Goal: Task Accomplishment & Management: Manage account settings

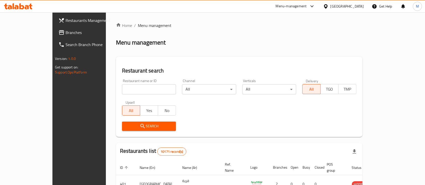
click at [122, 87] on input "search" at bounding box center [149, 89] width 54 height 10
type input "al mazoon"
click button "Search" at bounding box center [149, 126] width 54 height 9
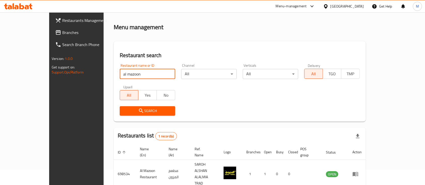
scroll to position [29, 0]
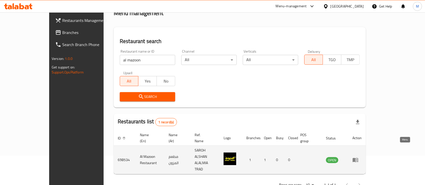
click at [358, 157] on icon "enhanced table" at bounding box center [355, 160] width 6 height 6
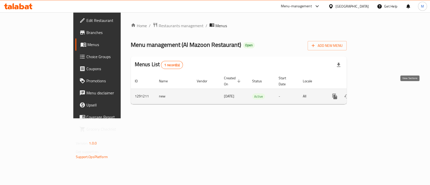
click at [374, 93] on icon "enhanced table" at bounding box center [371, 96] width 6 height 6
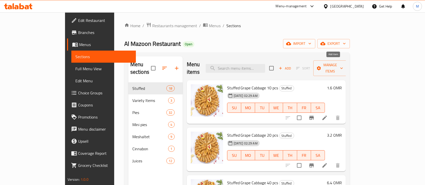
click at [292, 66] on span "Add" at bounding box center [285, 69] width 14 height 6
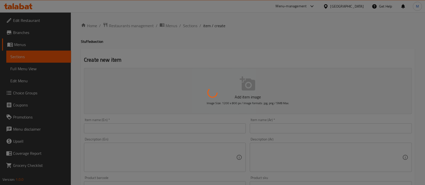
click at [131, 124] on div at bounding box center [212, 92] width 425 height 185
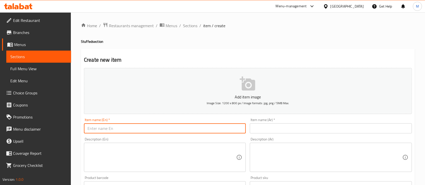
click at [136, 131] on input "text" at bounding box center [165, 128] width 162 height 10
type input "Cheese pie"
click at [266, 132] on input "text" at bounding box center [331, 128] width 162 height 10
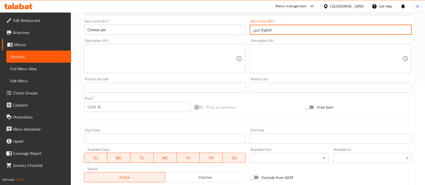
scroll to position [101, 0]
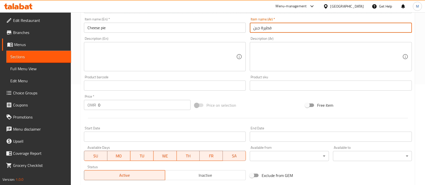
type input "فطيرة جبن"
click at [113, 102] on input "0" at bounding box center [144, 105] width 92 height 10
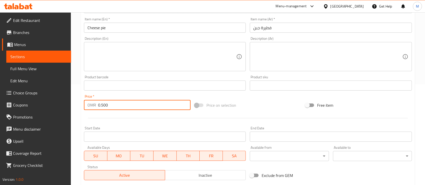
type input "0.500"
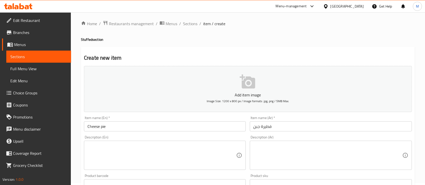
scroll to position [0, 0]
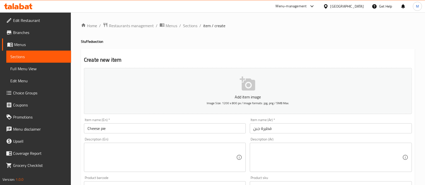
click at [237, 91] on button "Add item image Image Size: 1200 x 800 px / Image formats: jpg, png / 5MB Max." at bounding box center [248, 91] width 328 height 46
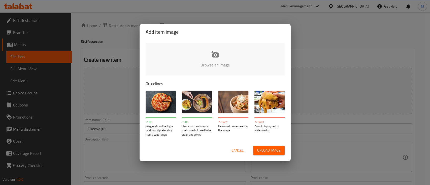
click at [194, 58] on input "file" at bounding box center [386, 66] width 480 height 47
type input "C:\fakepath\c12tpw0rs9b71.jpg"
click at [233, 151] on span "Cancel" at bounding box center [238, 150] width 12 height 6
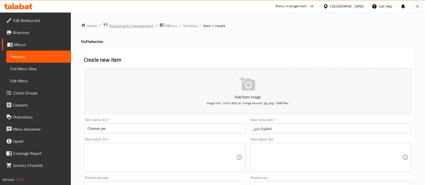
click at [129, 23] on span "Restaurants management" at bounding box center [131, 26] width 45 height 6
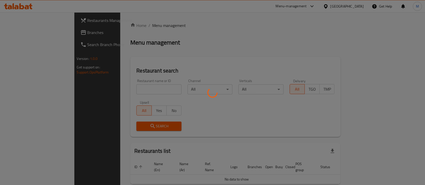
click at [118, 88] on div at bounding box center [212, 92] width 425 height 185
click at [120, 86] on div at bounding box center [212, 92] width 425 height 185
click at [118, 90] on div at bounding box center [212, 92] width 425 height 185
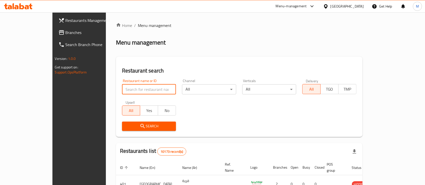
click at [122, 90] on input "search" at bounding box center [149, 89] width 54 height 10
type input "crema's"
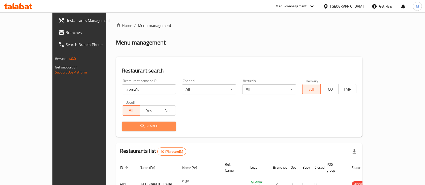
click at [127, 126] on span "Search" at bounding box center [149, 126] width 46 height 6
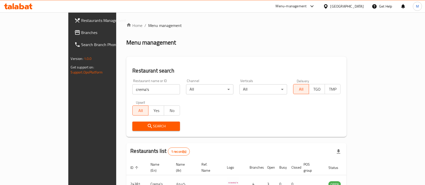
scroll to position [29, 0]
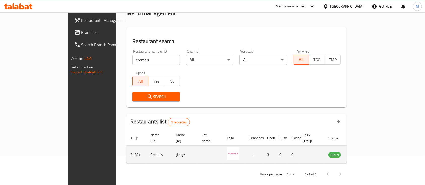
click at [368, 153] on td "enhanced table" at bounding box center [359, 155] width 17 height 18
click at [361, 152] on icon "enhanced table" at bounding box center [358, 155] width 6 height 6
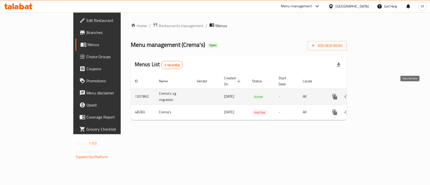
click at [374, 94] on icon "enhanced table" at bounding box center [371, 97] width 6 height 6
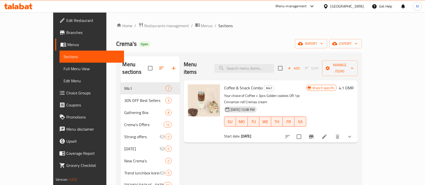
click at [327, 134] on icon at bounding box center [324, 137] width 6 height 6
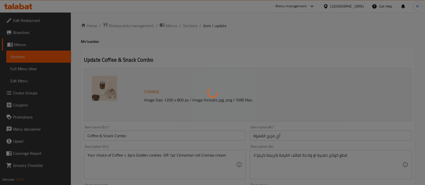
type input "اختيارك من القهوة:"
type input "1"
type input "طبق جانبي:"
type input "1"
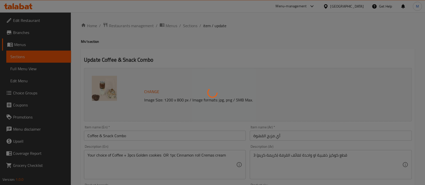
type input "1"
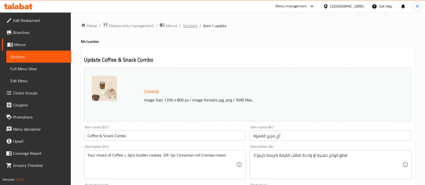
click at [194, 27] on span "Sections" at bounding box center [190, 26] width 14 height 6
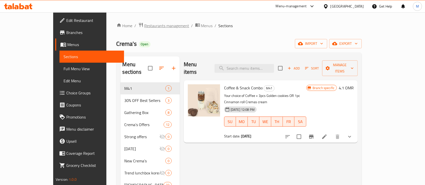
click at [144, 23] on span "Restaurants management" at bounding box center [166, 26] width 45 height 6
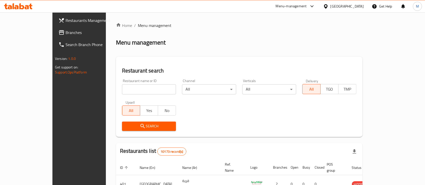
click at [122, 88] on input "search" at bounding box center [149, 89] width 54 height 10
type input "superb"
click button "Search" at bounding box center [149, 126] width 54 height 9
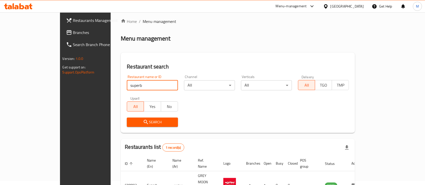
scroll to position [29, 0]
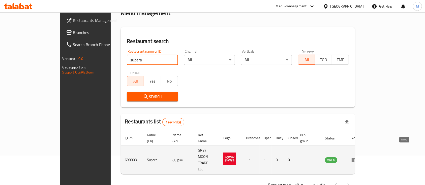
click at [357, 157] on icon "enhanced table" at bounding box center [354, 160] width 6 height 6
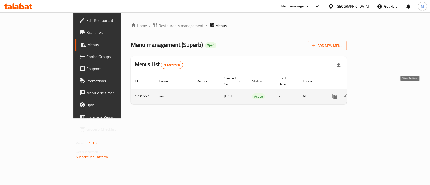
click at [374, 93] on icon "enhanced table" at bounding box center [371, 96] width 6 height 6
